Goal: Information Seeking & Learning: Check status

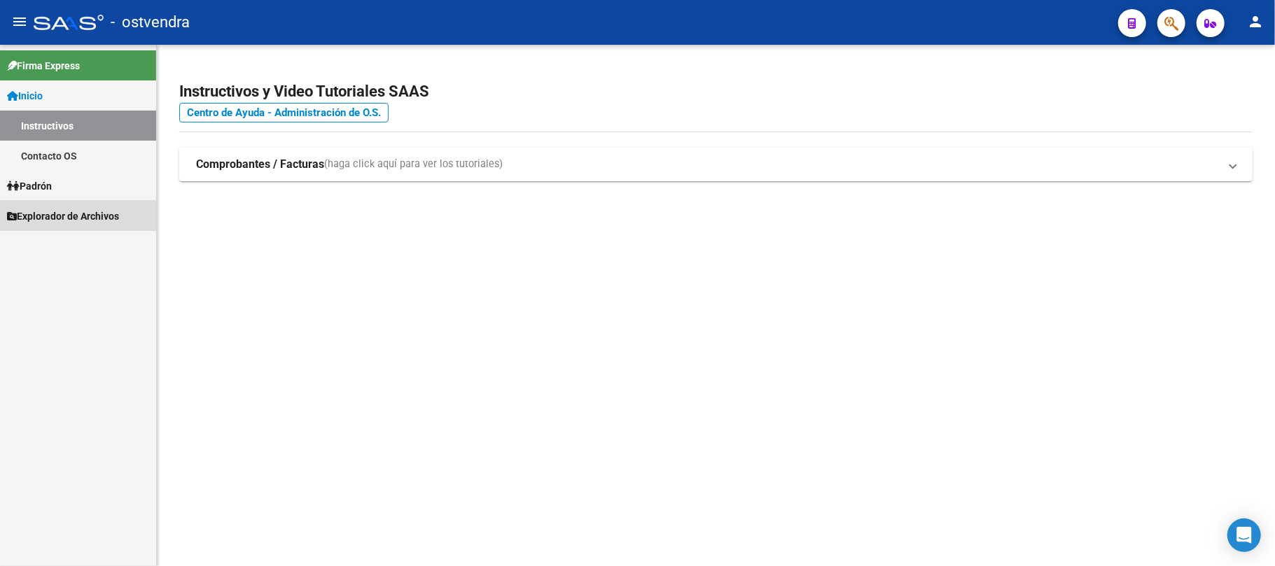
click at [57, 218] on span "Explorador de Archivos" at bounding box center [63, 216] width 112 height 15
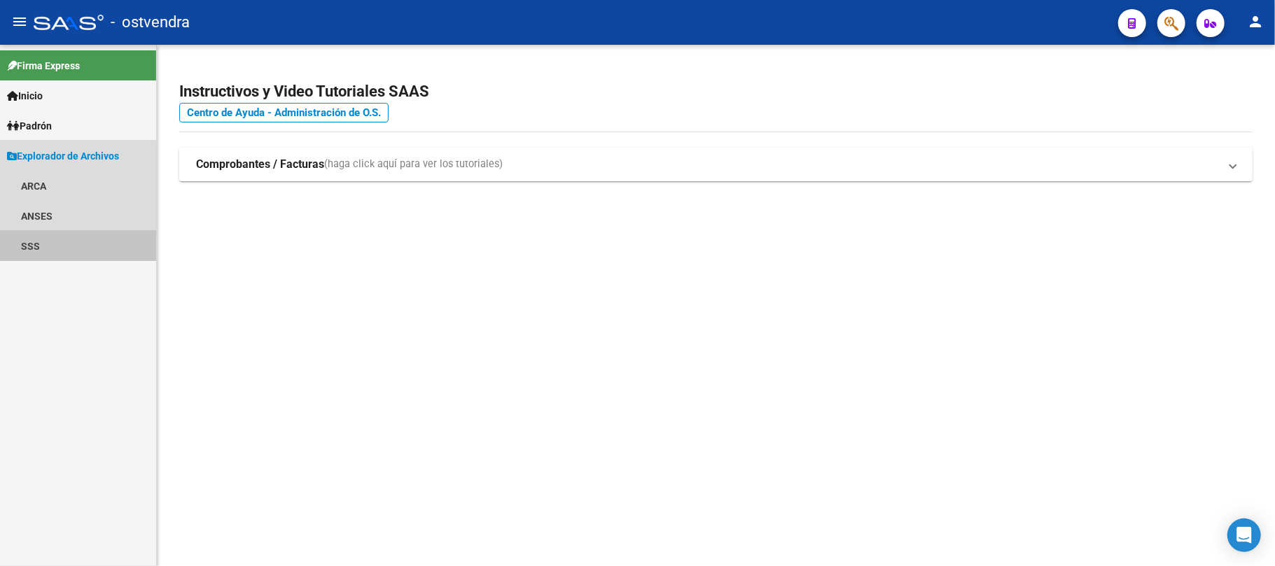
click at [45, 249] on link "SSS" at bounding box center [78, 246] width 156 height 30
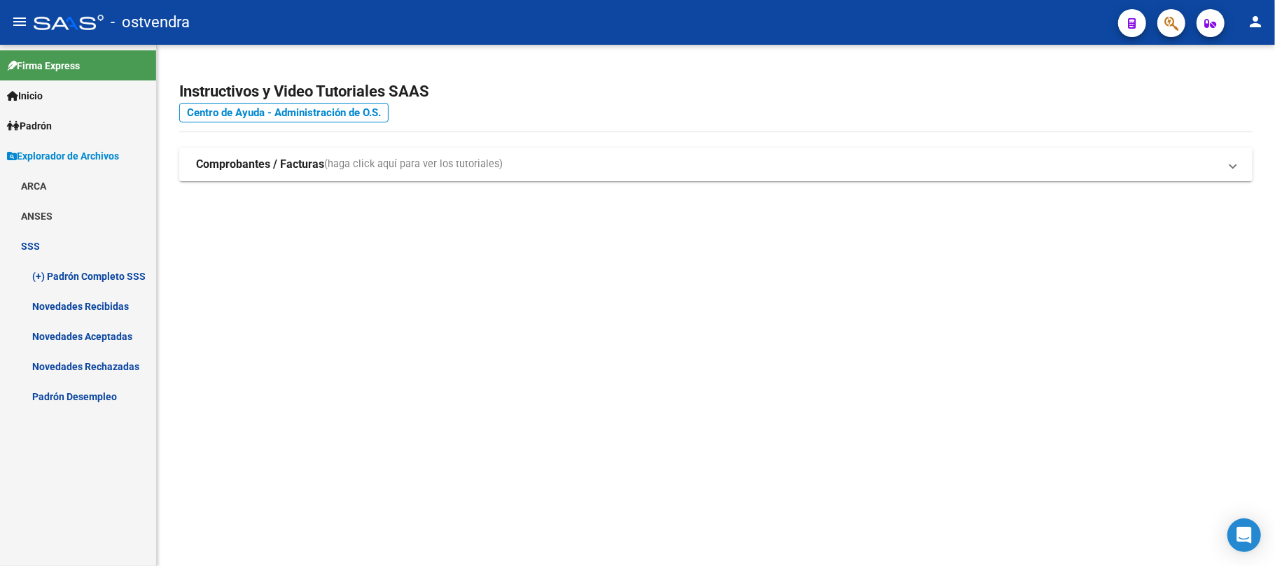
click at [107, 307] on link "Novedades Recibidas" at bounding box center [78, 306] width 156 height 30
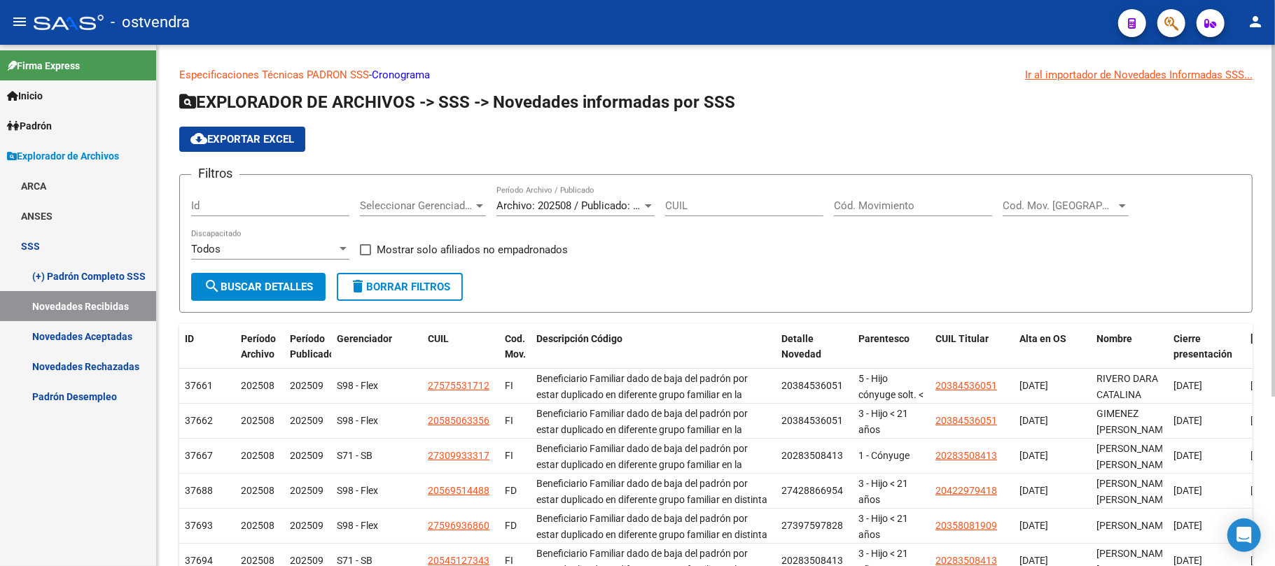
click at [536, 197] on div "Archivo: 202508 / Publicado: 202509 Período Archivo / Publicado" at bounding box center [575, 201] width 158 height 30
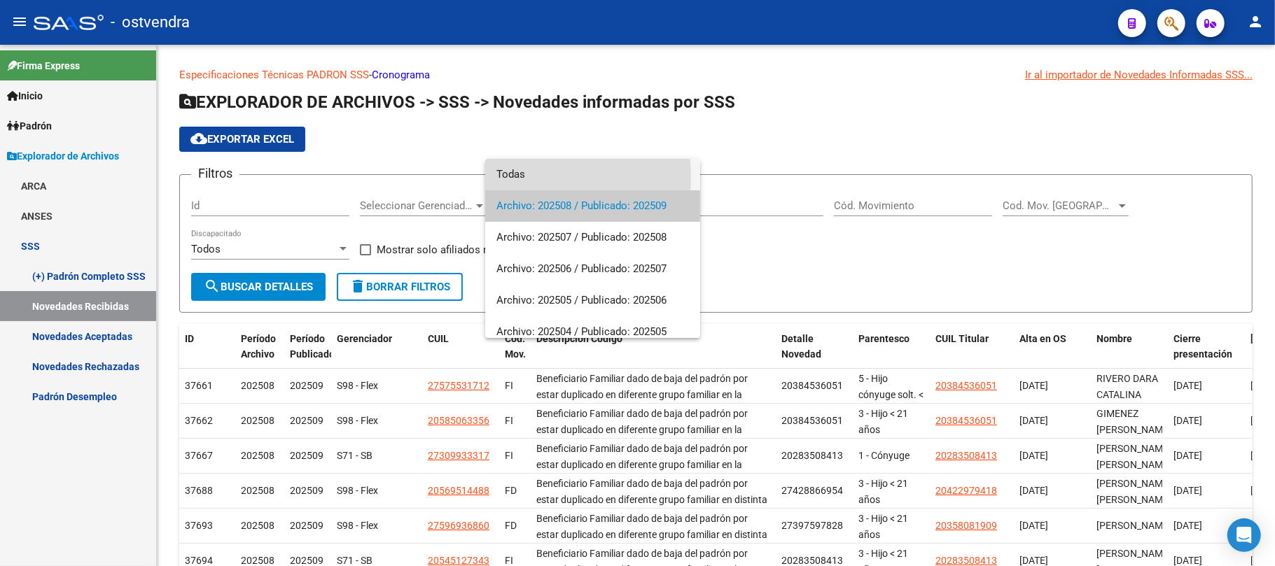
click at [528, 176] on span "Todas" at bounding box center [592, 175] width 193 height 32
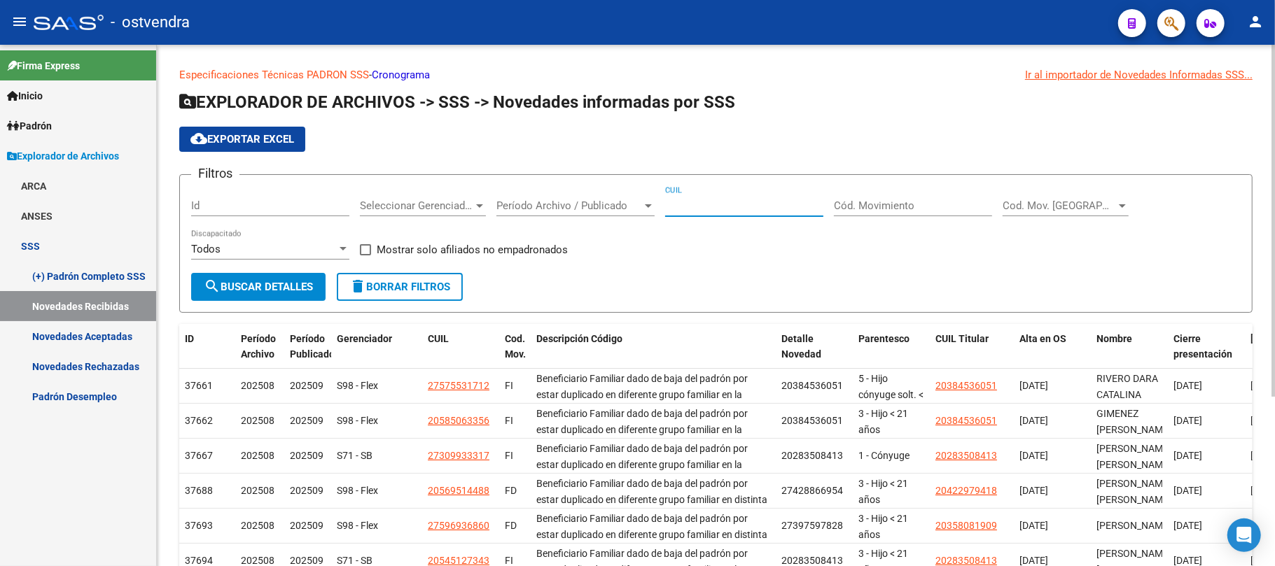
click at [668, 210] on input "CUIL" at bounding box center [744, 206] width 158 height 13
paste input "27-33770506-0"
type input "27-33770506-0"
click at [263, 288] on span "search Buscar Detalles" at bounding box center [258, 287] width 109 height 13
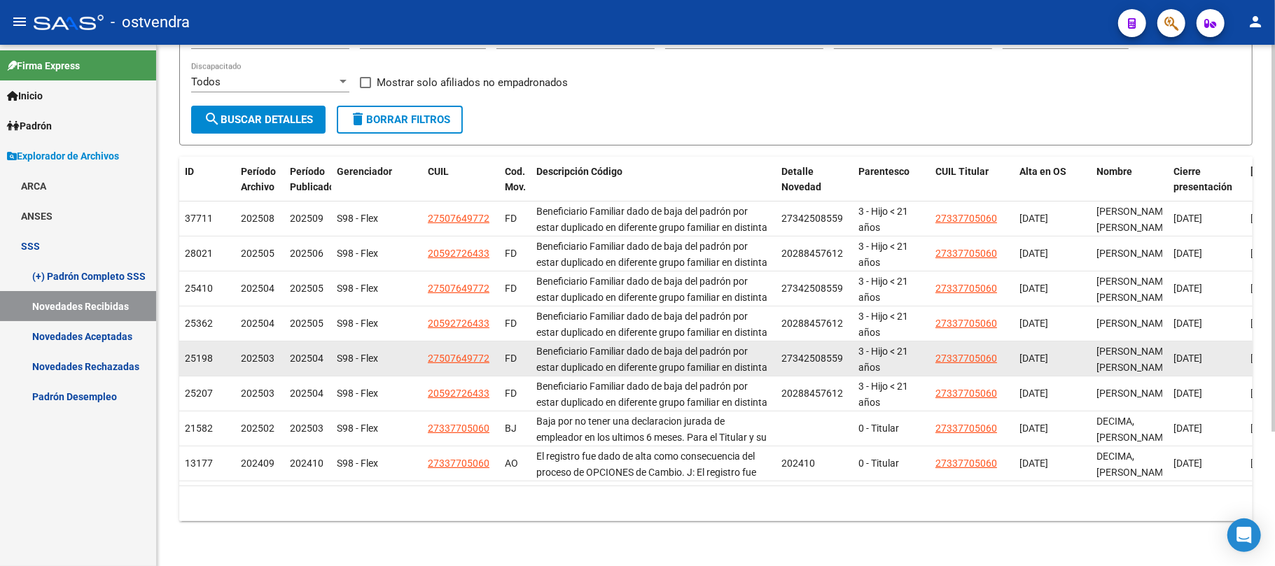
scroll to position [88, 0]
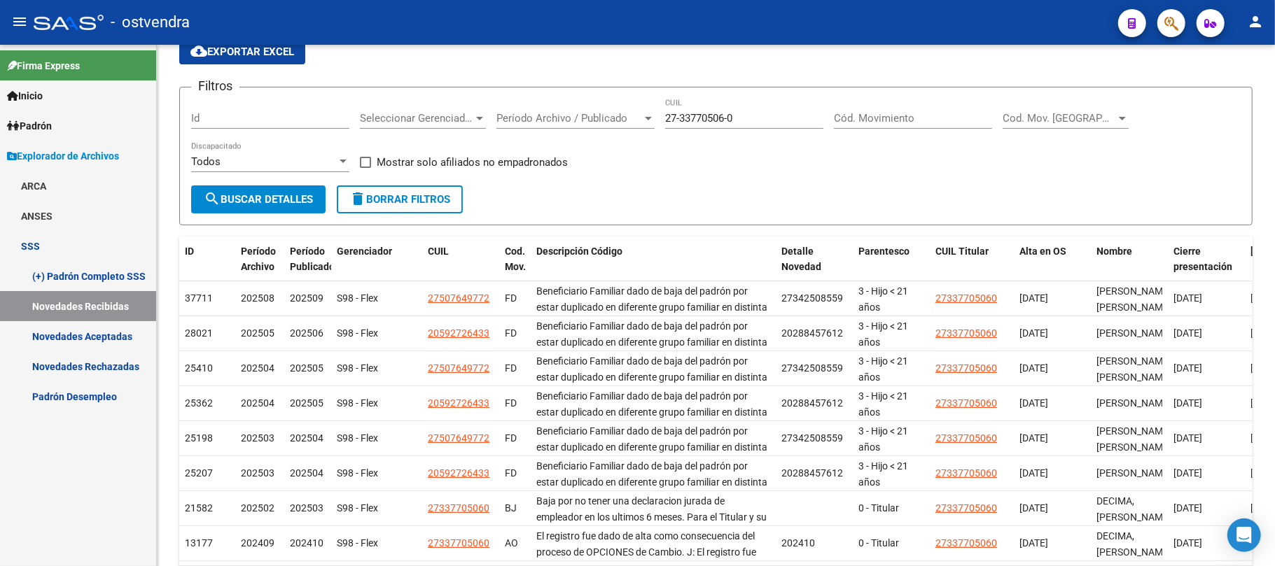
click at [104, 332] on link "Novedades Aceptadas" at bounding box center [78, 336] width 156 height 30
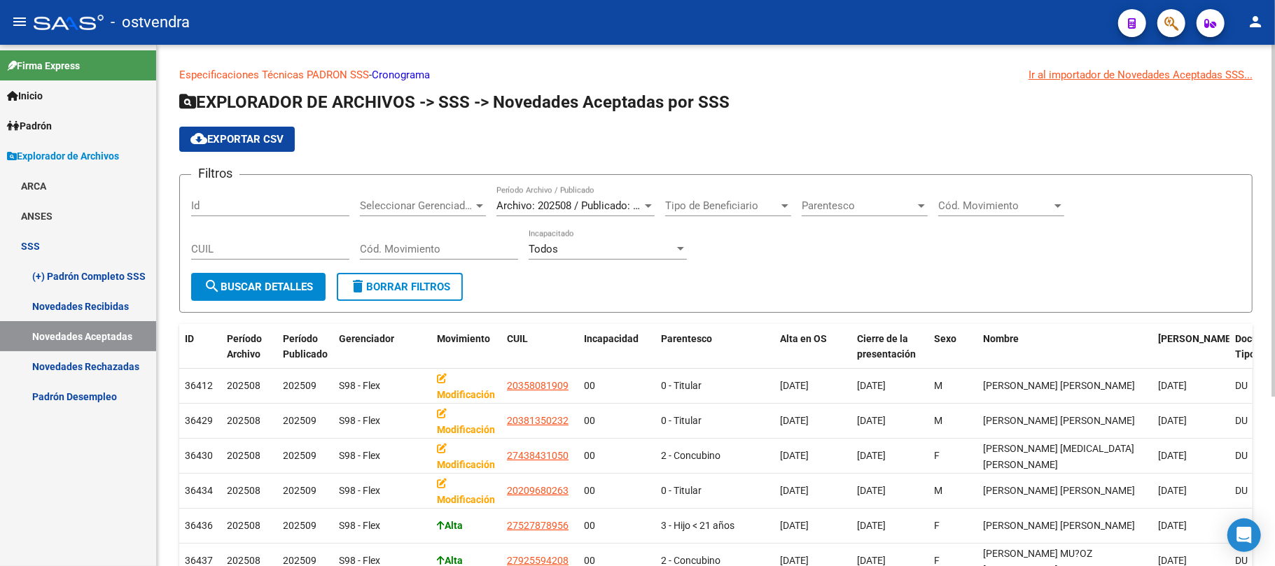
click at [570, 200] on span "Archivo: 202508 / Publicado: 202509" at bounding box center [581, 206] width 170 height 13
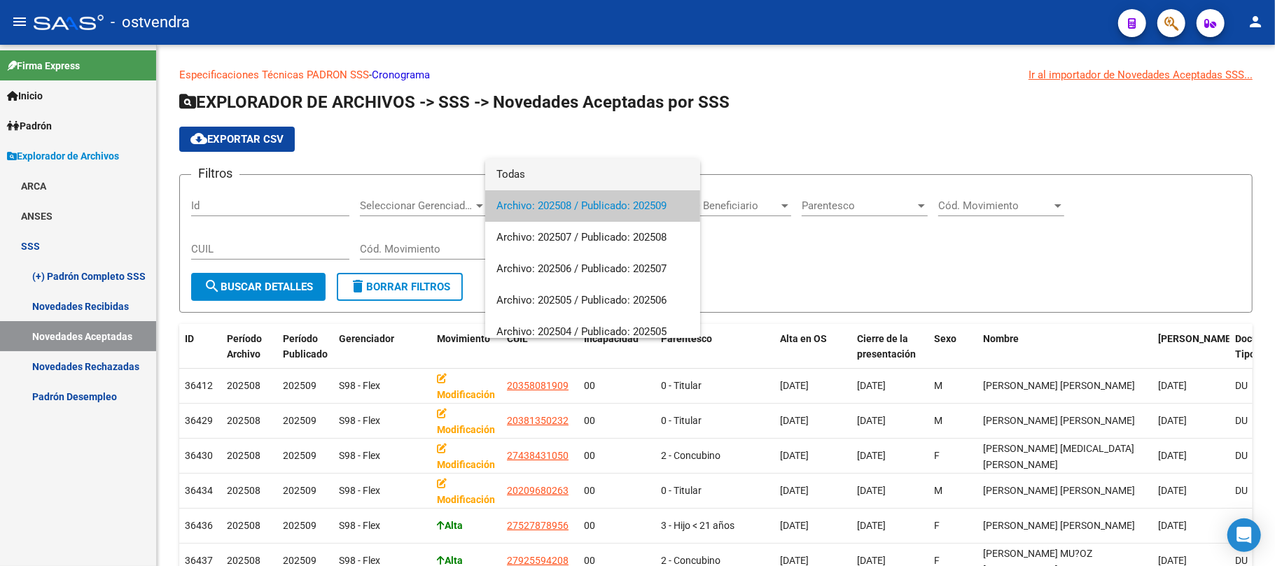
click at [530, 175] on span "Todas" at bounding box center [592, 175] width 193 height 32
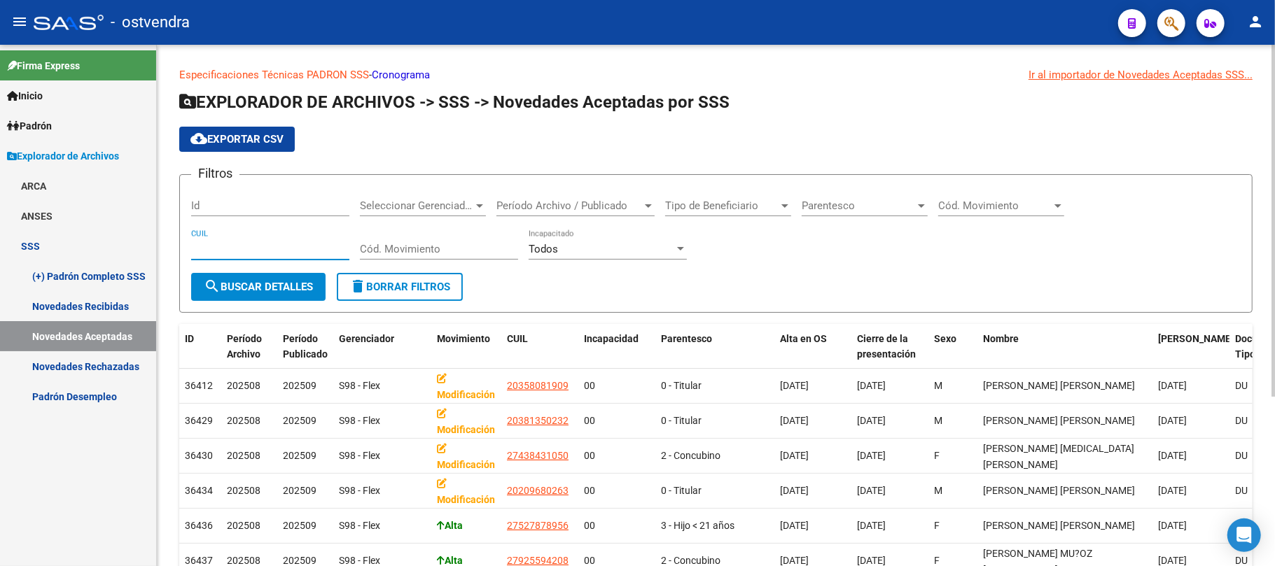
click at [239, 253] on input "CUIL" at bounding box center [270, 249] width 158 height 13
paste input "27-33770506-0"
type input "27-33770506-0"
click at [253, 284] on span "search Buscar Detalles" at bounding box center [258, 287] width 109 height 13
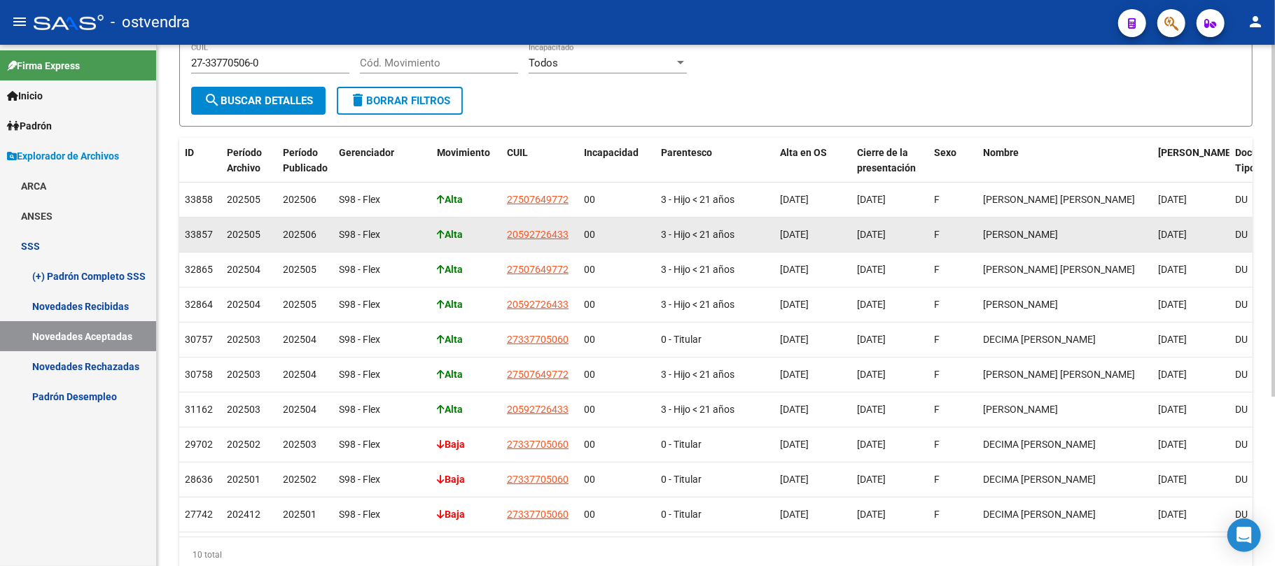
scroll to position [93, 0]
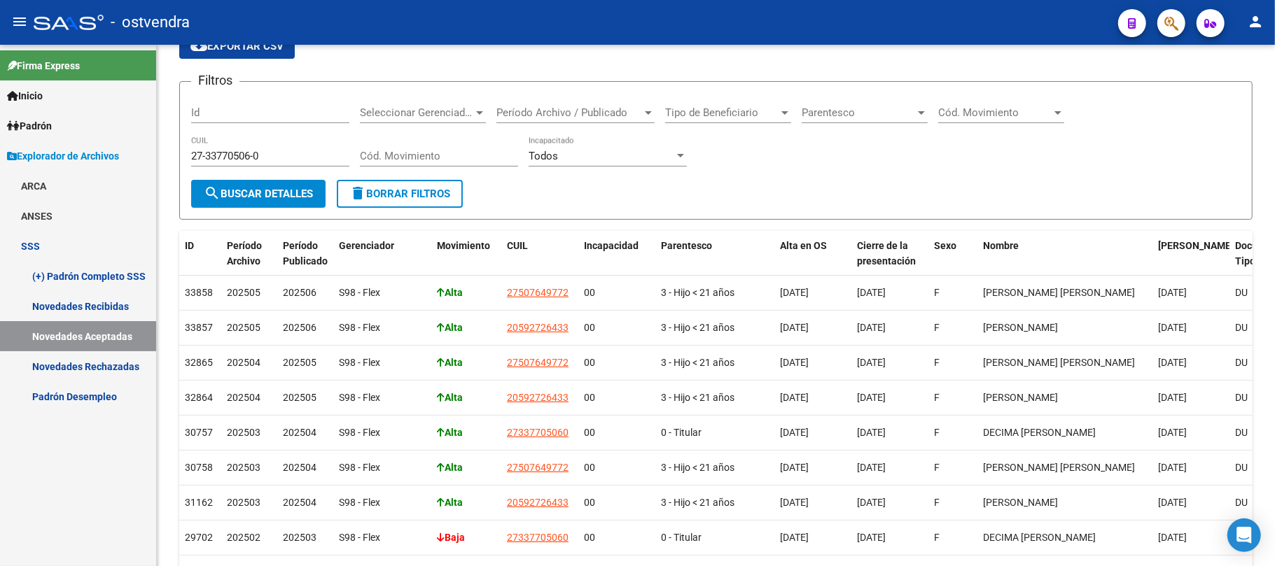
click at [104, 359] on link "Novedades Rechazadas" at bounding box center [78, 366] width 156 height 30
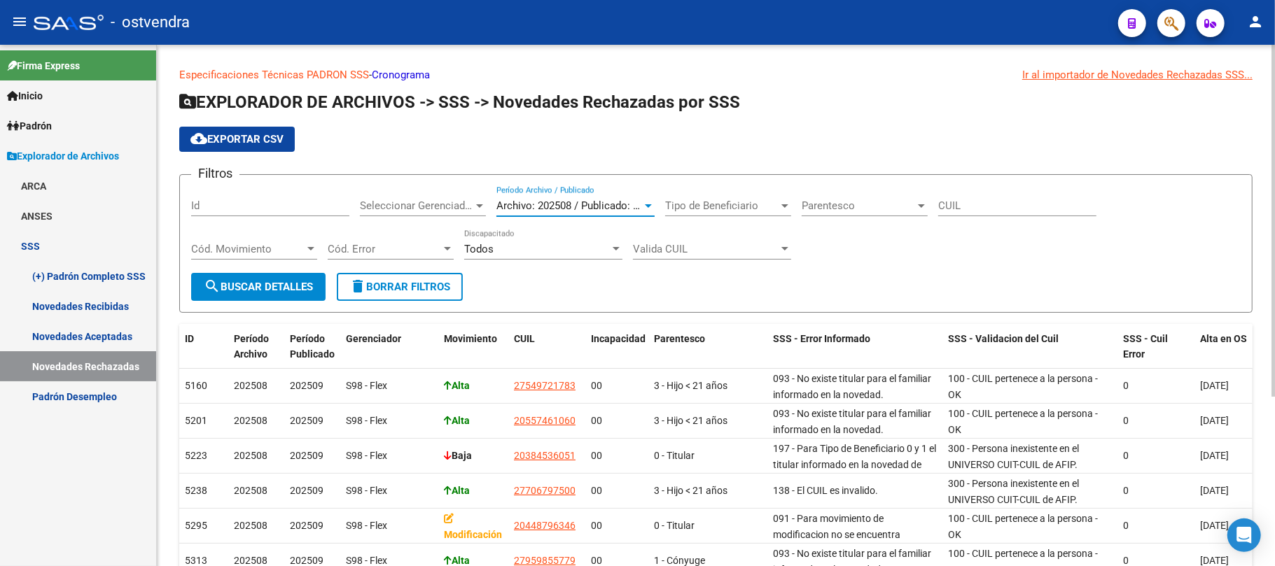
click at [575, 204] on span "Archivo: 202508 / Publicado: 202509" at bounding box center [581, 206] width 170 height 13
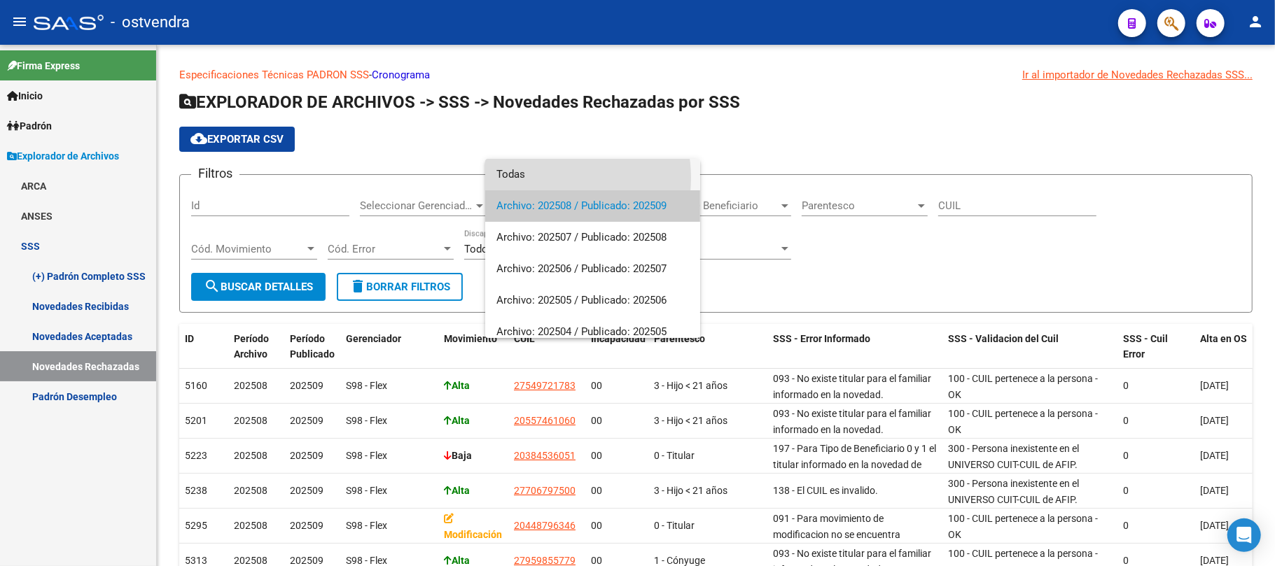
click at [546, 178] on span "Todas" at bounding box center [592, 175] width 193 height 32
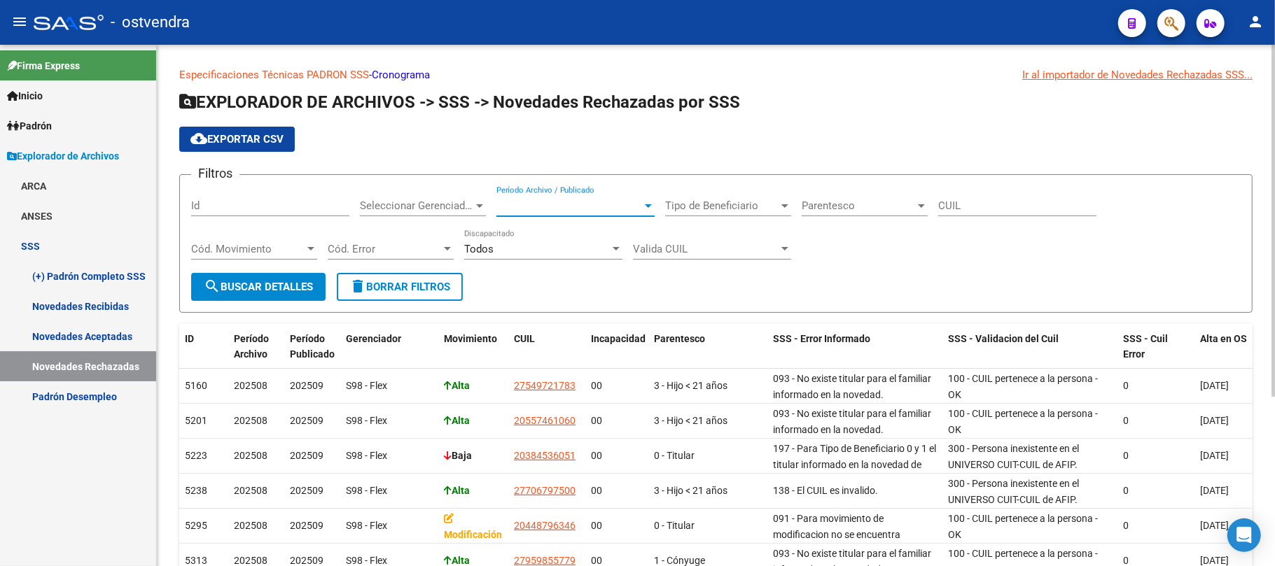
click at [956, 211] on input "CUIL" at bounding box center [1017, 206] width 158 height 13
paste input "27-33770506-0"
type input "27-33770506-0"
click at [272, 289] on span "search Buscar Detalles" at bounding box center [258, 287] width 109 height 13
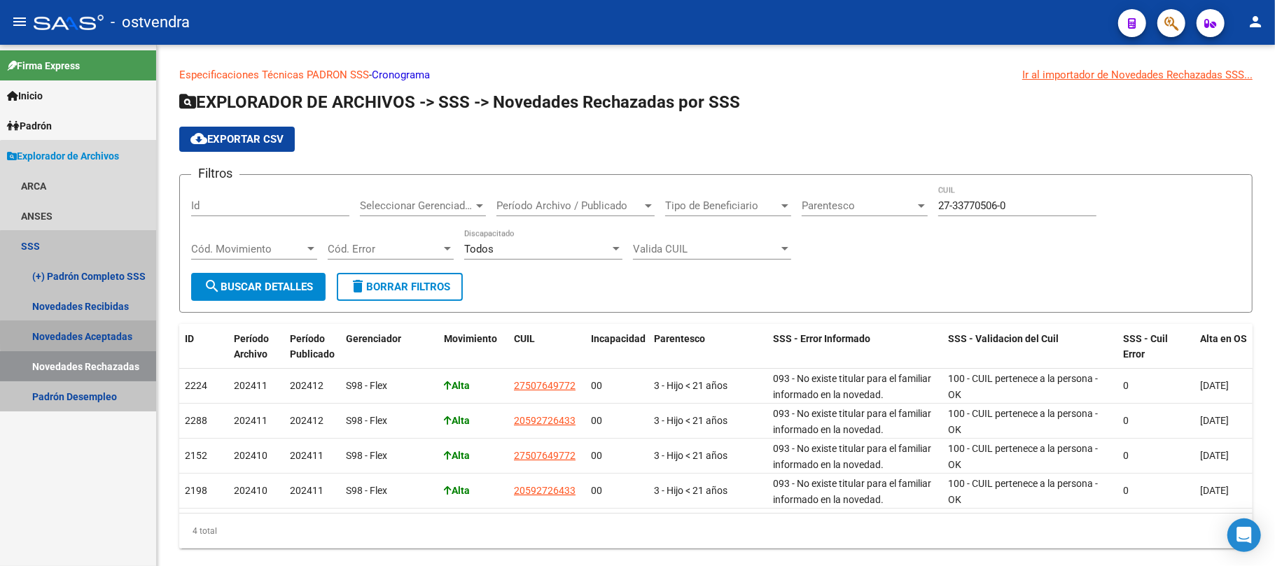
click at [102, 333] on link "Novedades Aceptadas" at bounding box center [78, 336] width 156 height 30
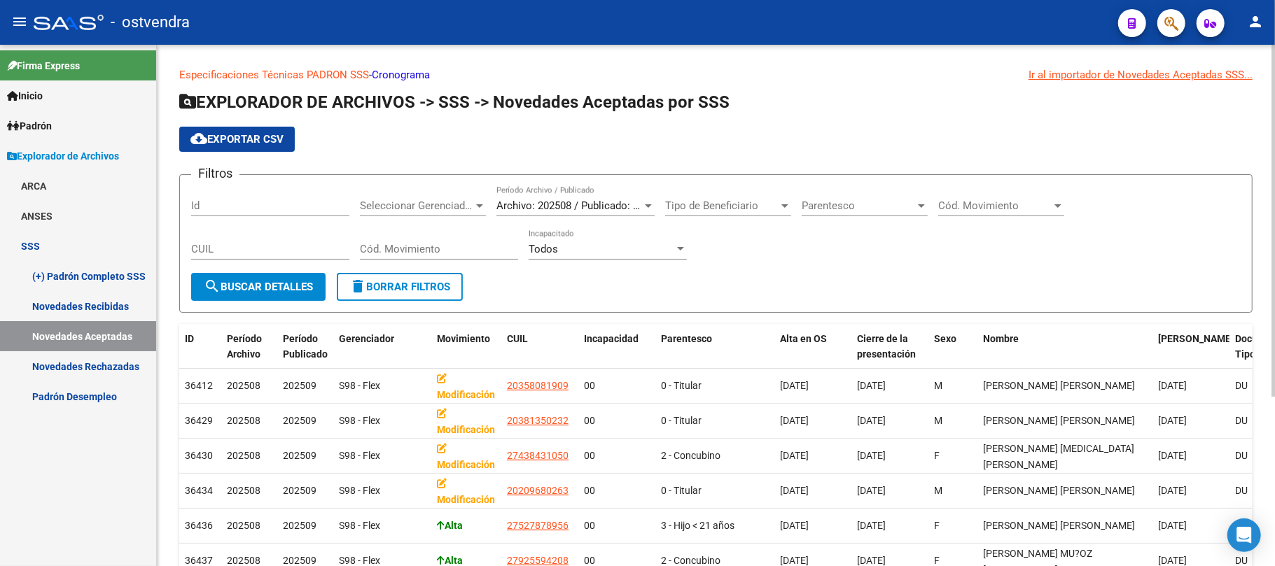
click at [575, 204] on span "Archivo: 202508 / Publicado: 202509" at bounding box center [581, 206] width 170 height 13
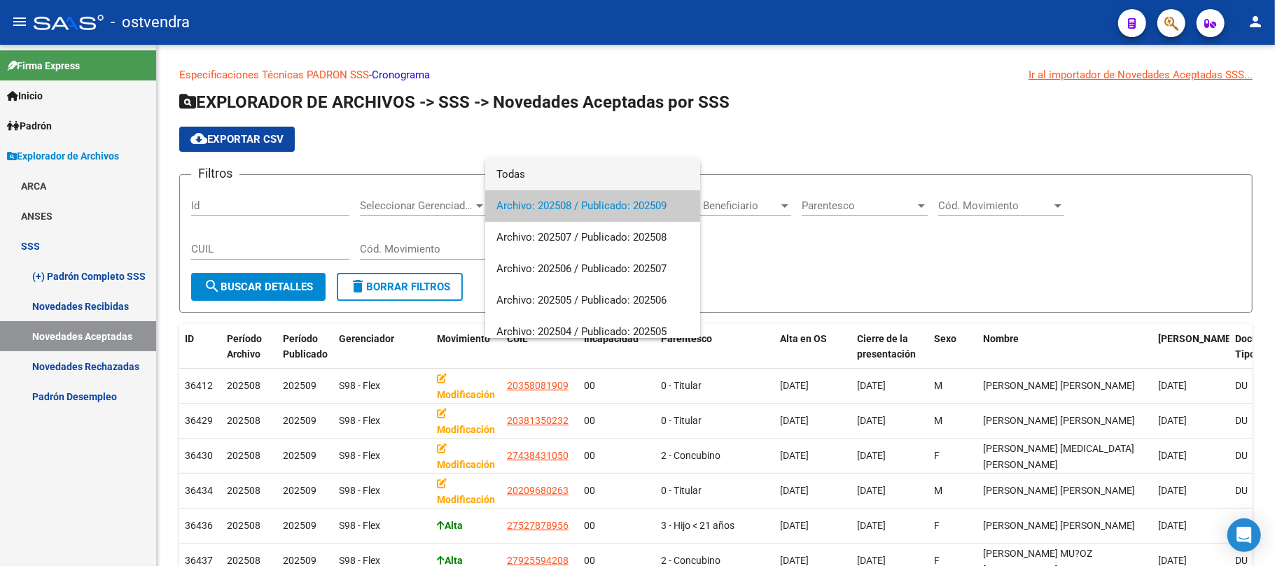
click at [533, 180] on span "Todas" at bounding box center [592, 175] width 193 height 32
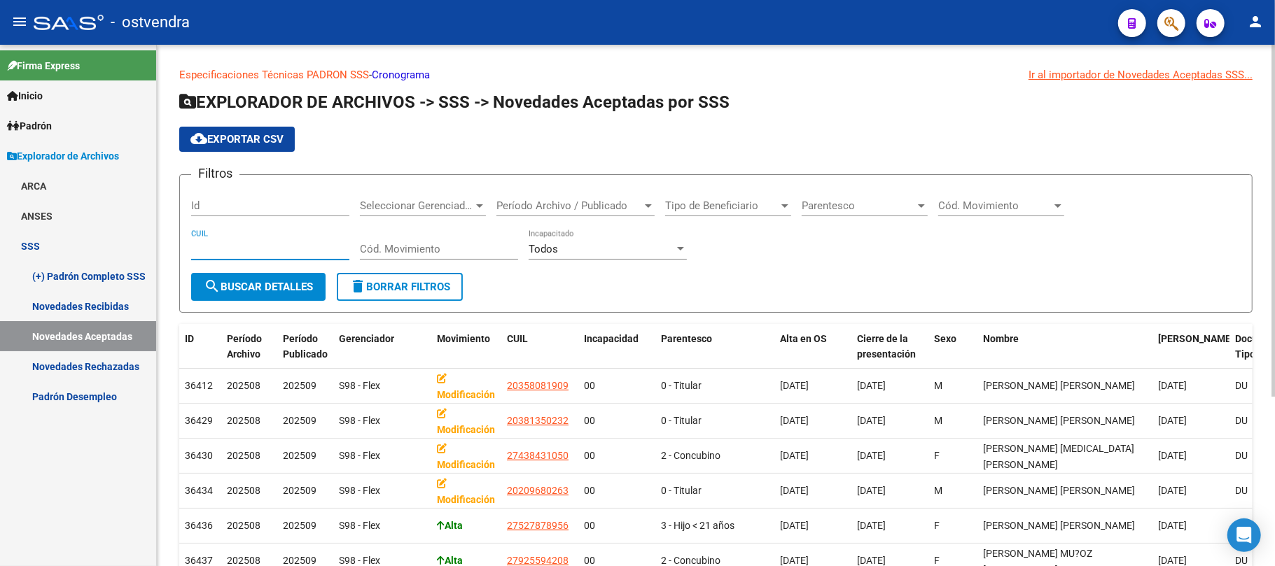
click at [223, 244] on input "CUIL" at bounding box center [270, 249] width 158 height 13
paste input "27-33770506-0"
type input "27-33770506-0"
click at [250, 284] on span "search Buscar Detalles" at bounding box center [258, 287] width 109 height 13
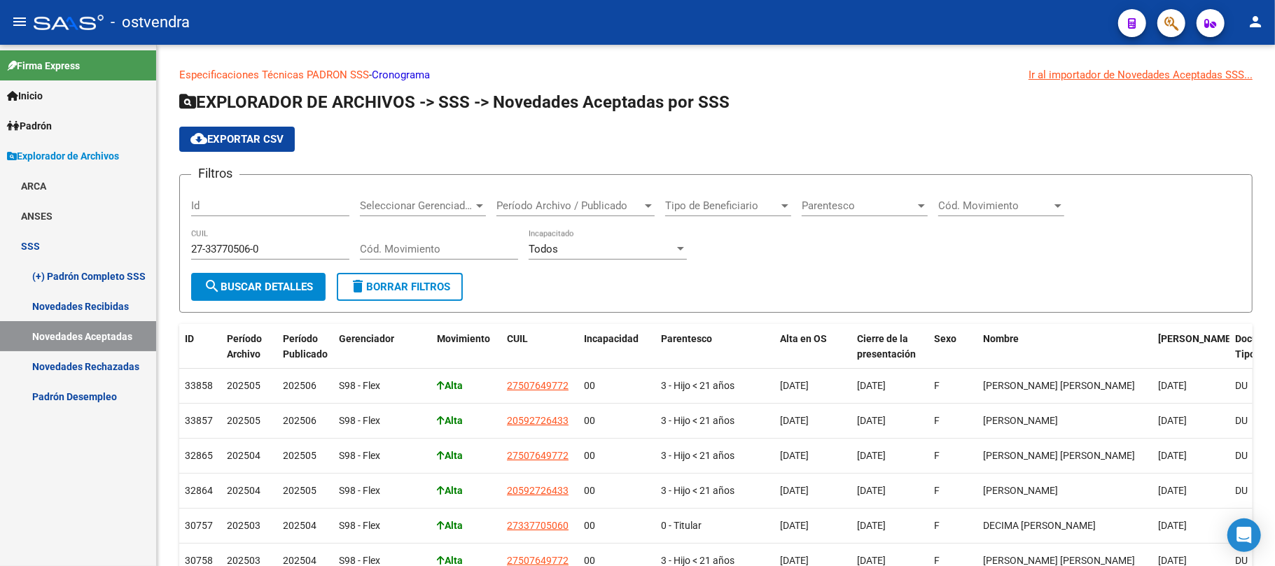
click at [88, 275] on link "(+) Padrón Completo SSS" at bounding box center [78, 276] width 156 height 30
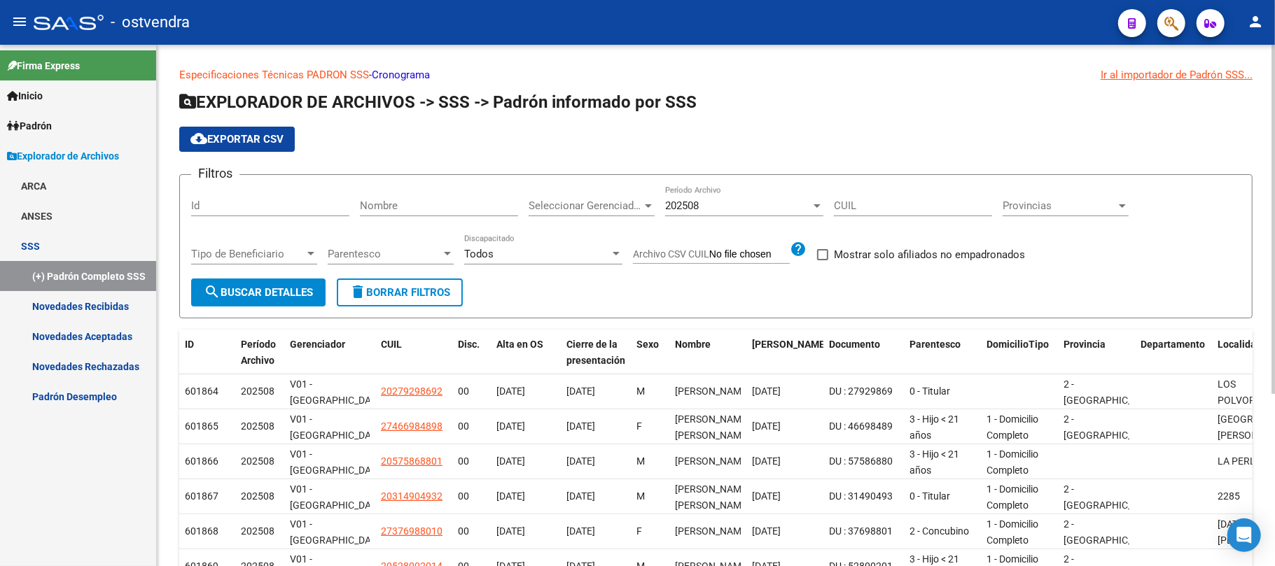
click at [692, 207] on span "202508" at bounding box center [682, 206] width 34 height 13
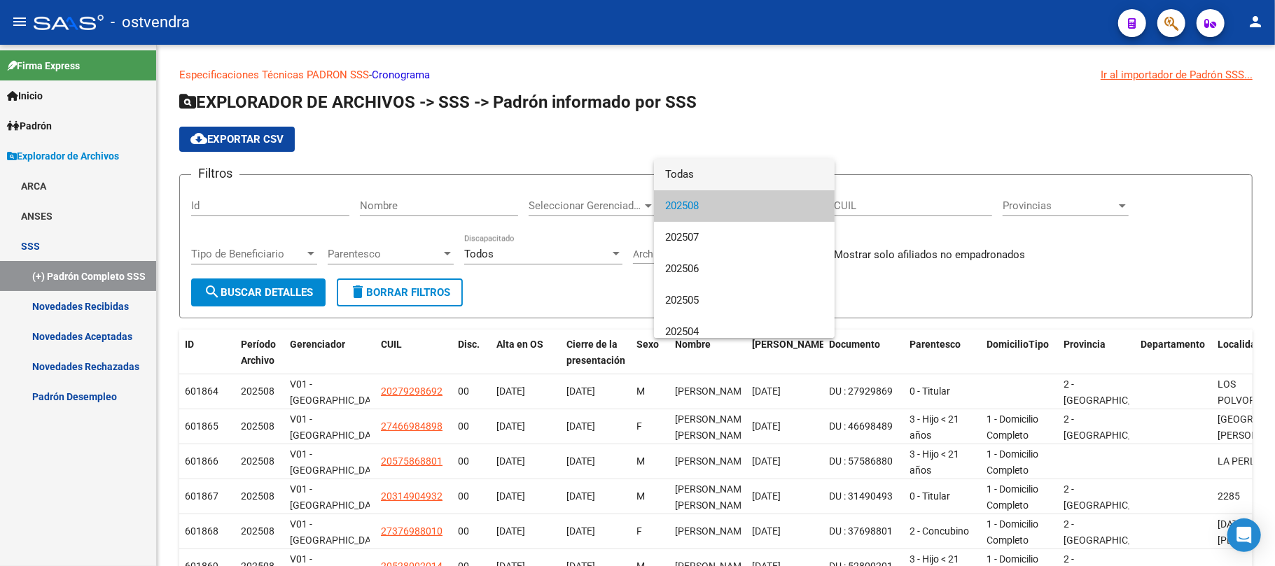
click at [699, 179] on span "Todas" at bounding box center [744, 175] width 158 height 32
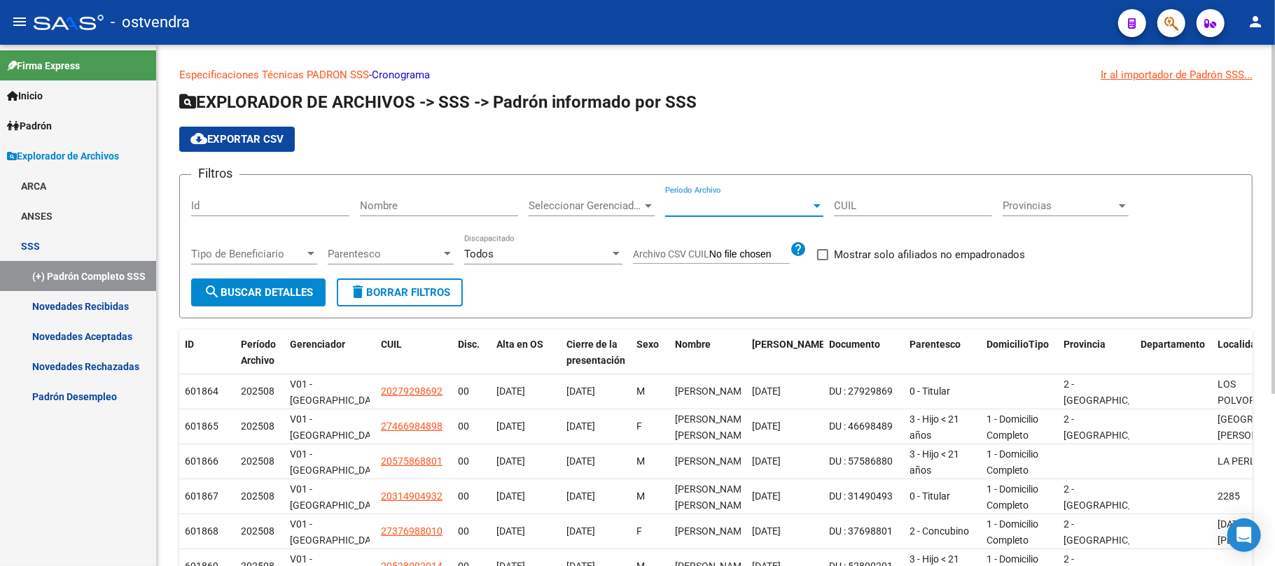
click at [867, 214] on div "CUIL" at bounding box center [913, 201] width 158 height 30
paste input "27-33770506-0"
type input "27-33770506-0"
click at [307, 291] on span "search Buscar Detalles" at bounding box center [258, 292] width 109 height 13
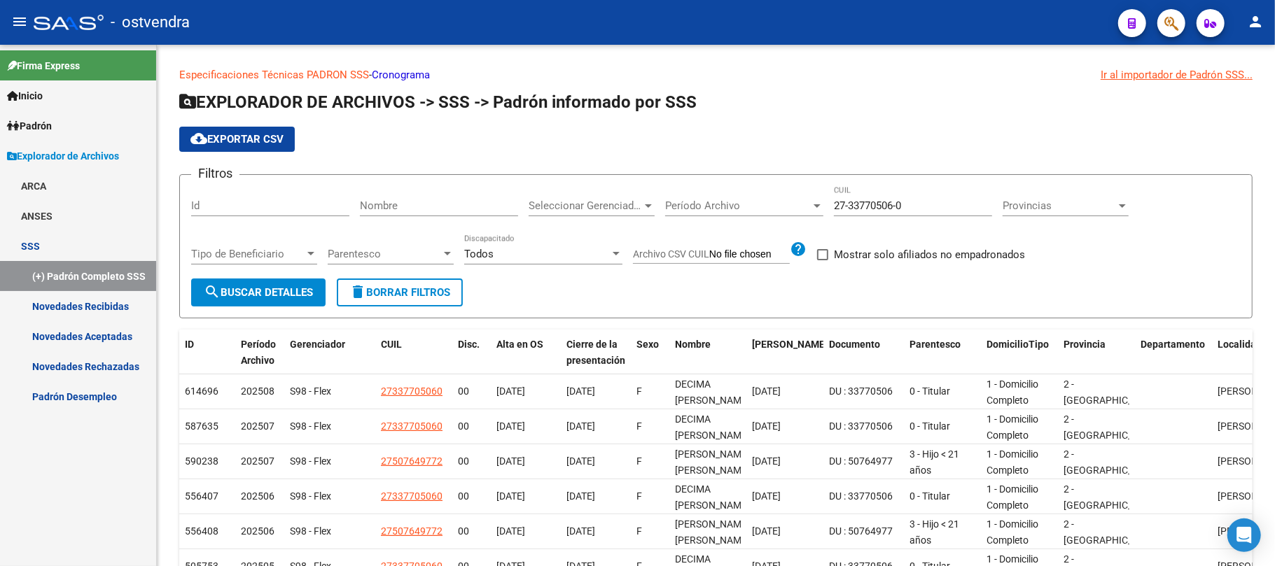
click at [105, 309] on link "Novedades Recibidas" at bounding box center [78, 306] width 156 height 30
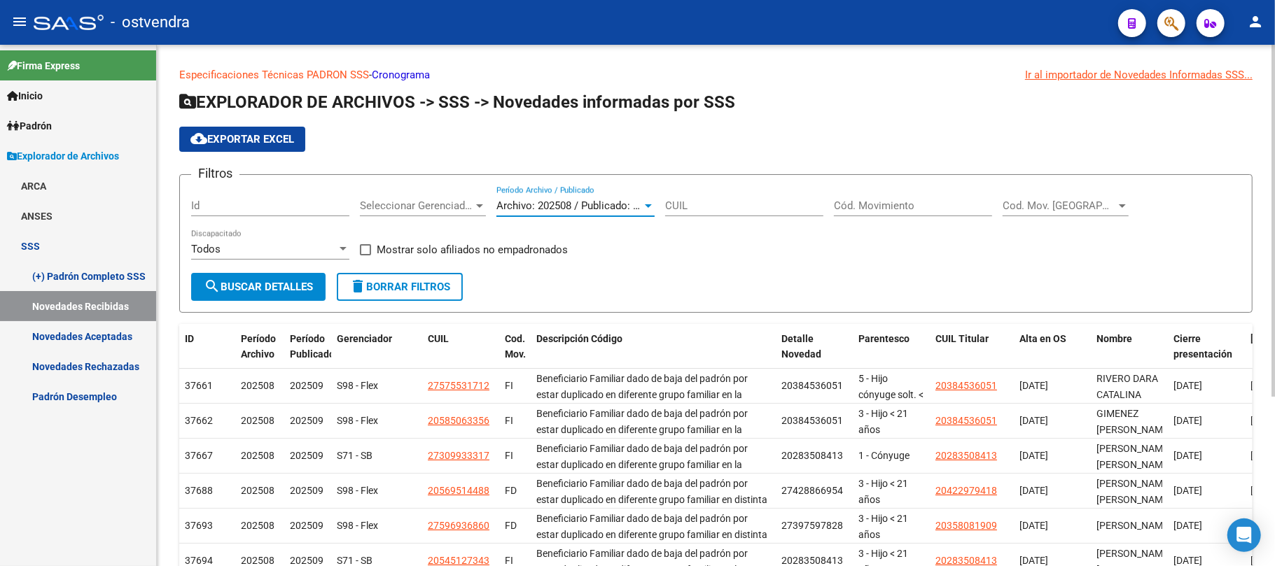
click at [603, 203] on span "Archivo: 202508 / Publicado: 202509" at bounding box center [581, 206] width 170 height 13
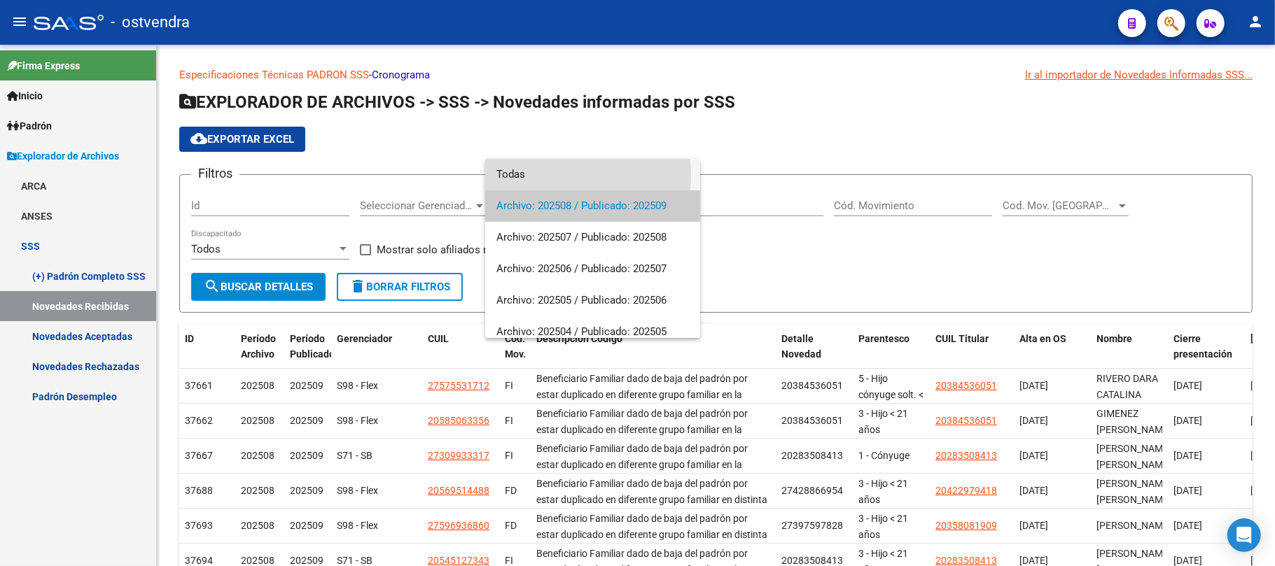
click at [539, 175] on span "Todas" at bounding box center [592, 175] width 193 height 32
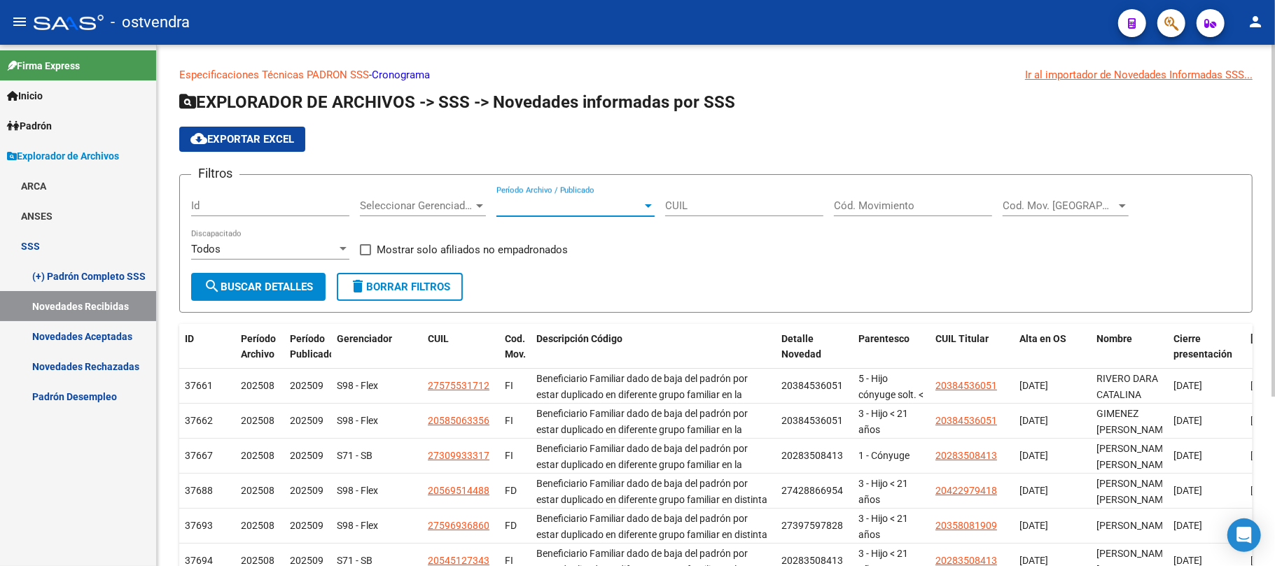
click at [701, 213] on div "CUIL" at bounding box center [744, 201] width 158 height 30
paste input "27-33770506-0"
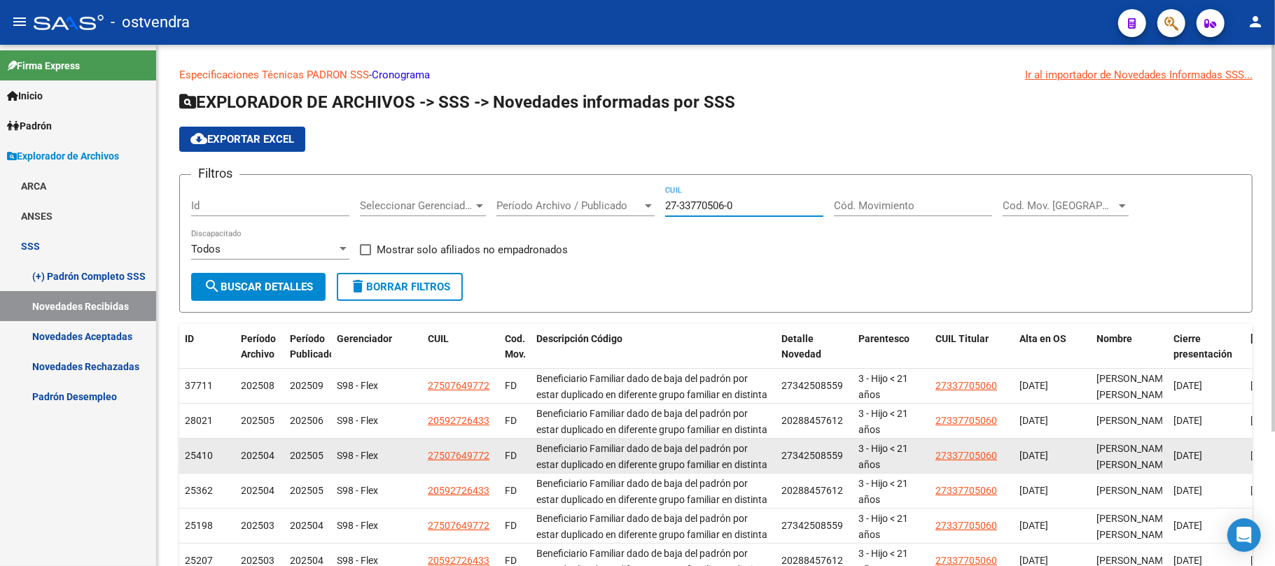
type input "27-33770506-0"
